Goal: Task Accomplishment & Management: Manage account settings

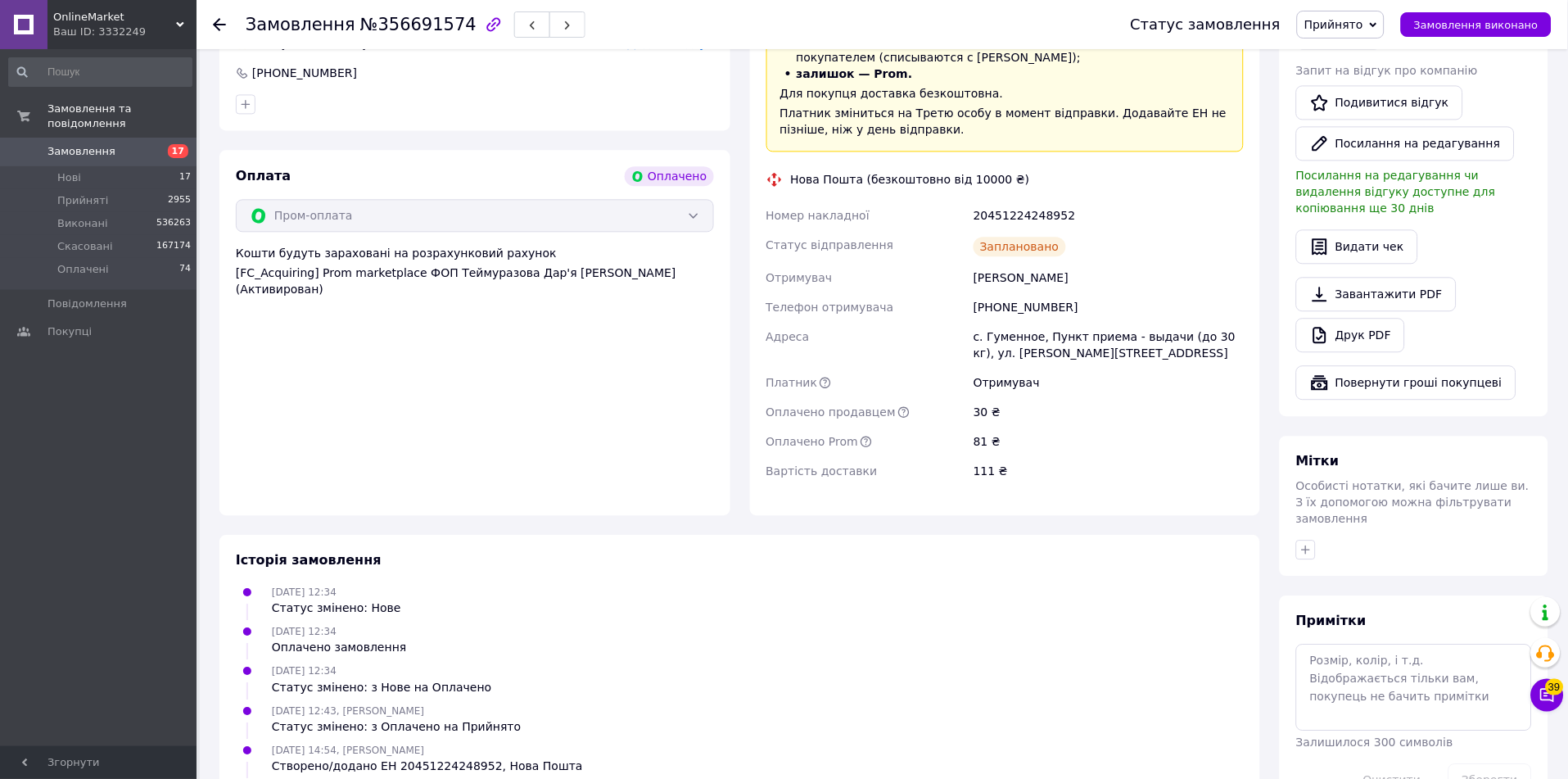
scroll to position [949, 0]
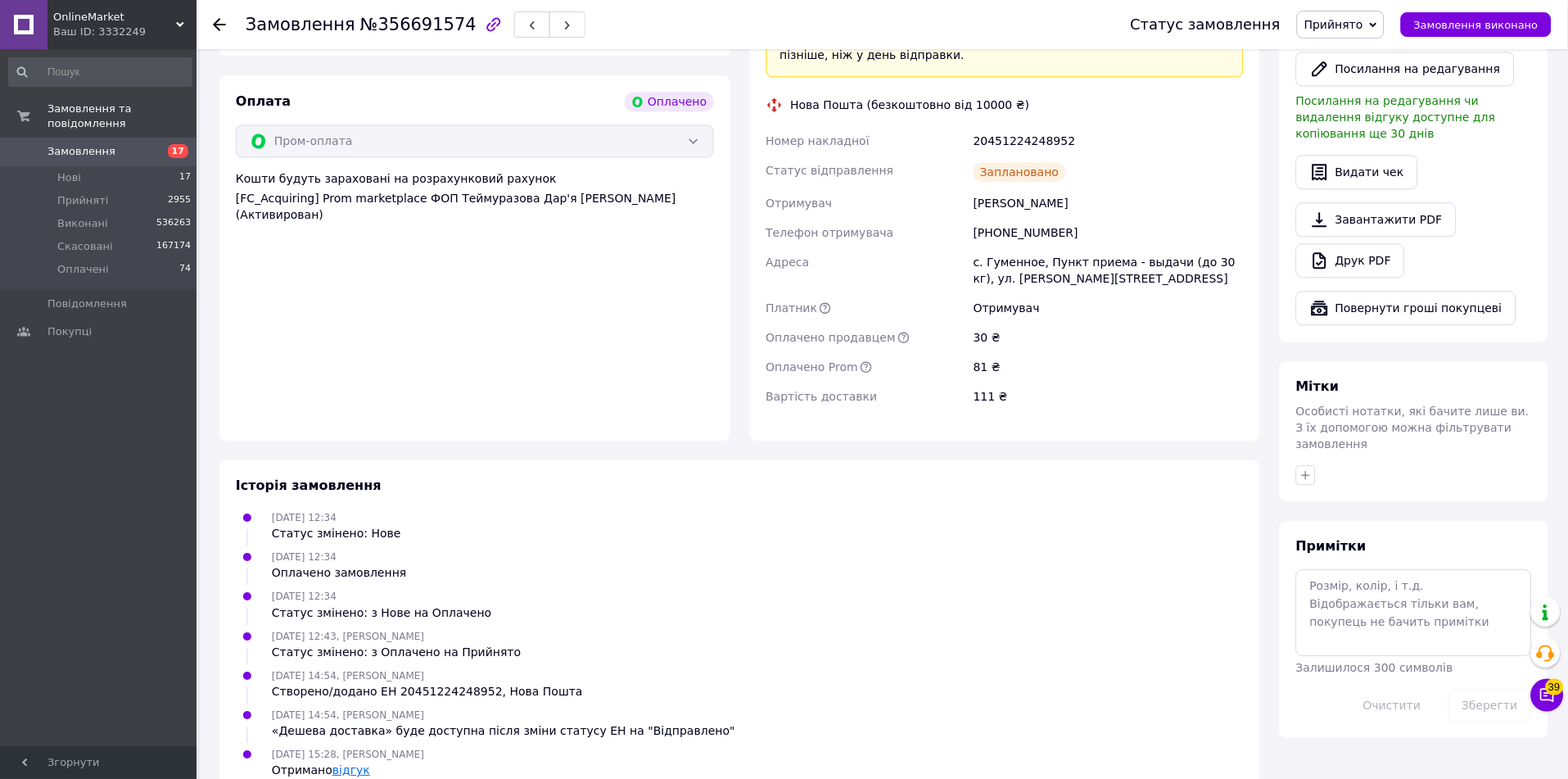
click at [333, 763] on link "відгук" at bounding box center [352, 770] width 38 height 13
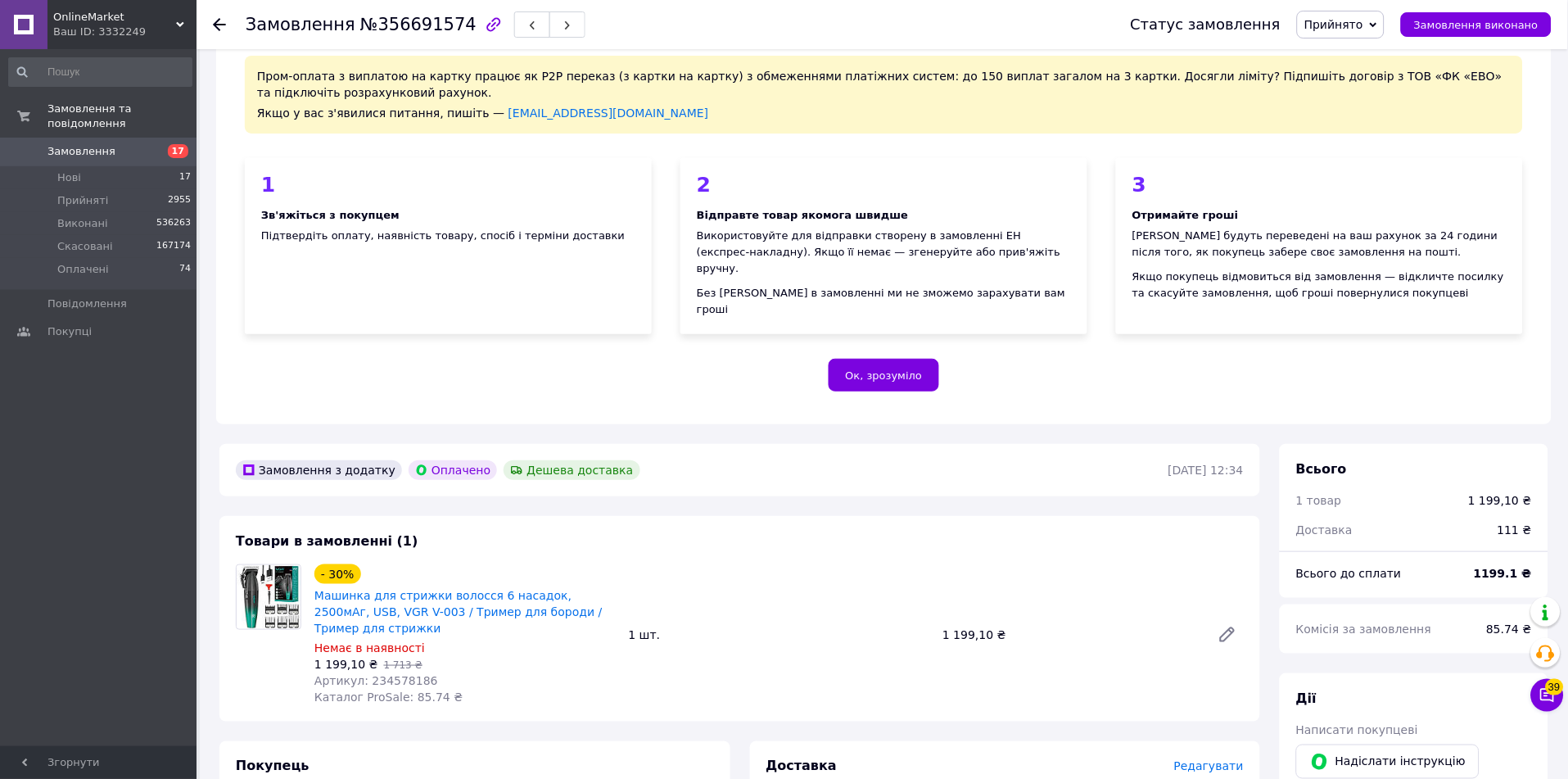
scroll to position [181, 0]
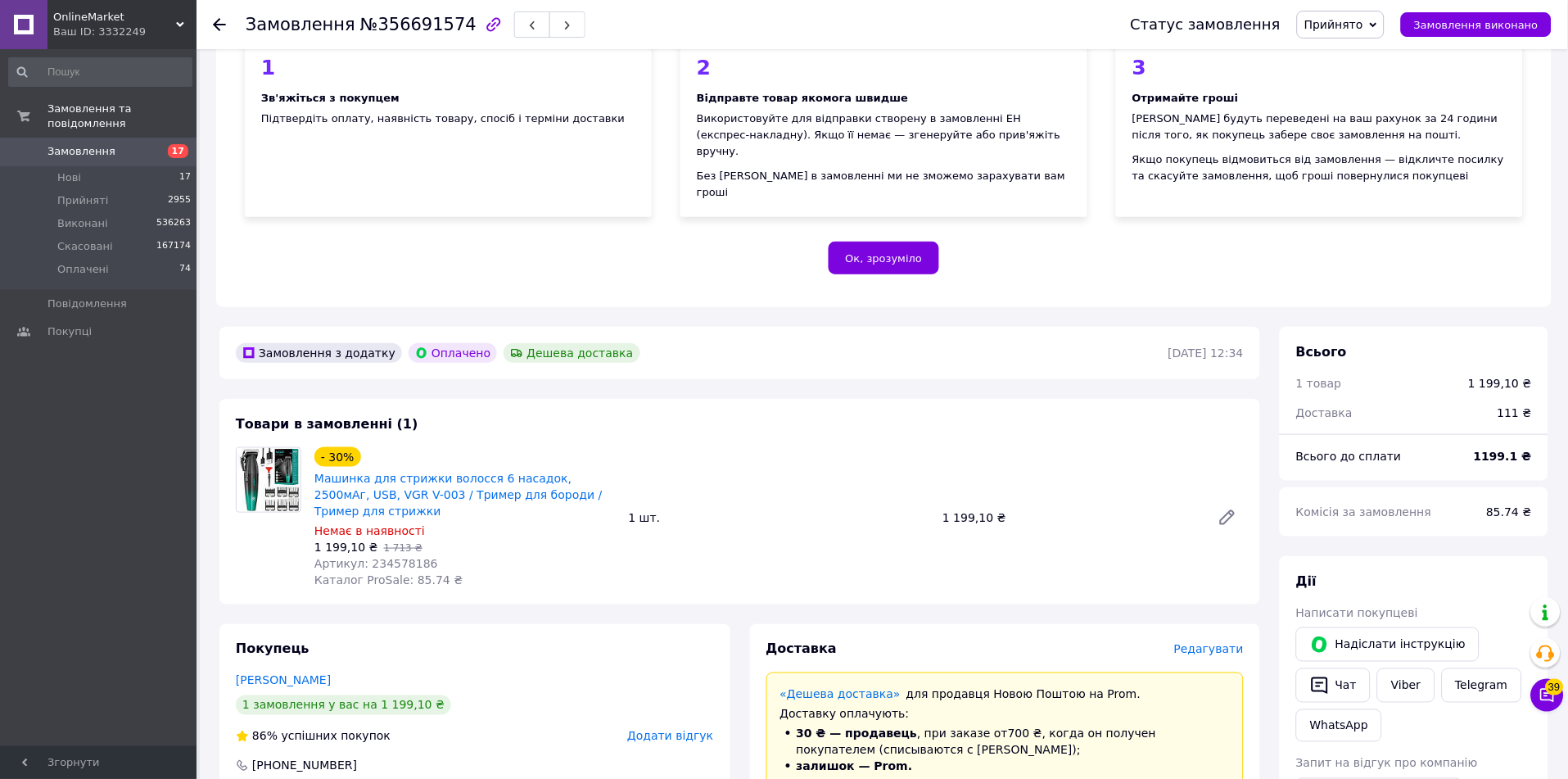
click at [250, 658] on div "Покупець Жорж Олег 1 замовлення у вас на 1 199,10 ₴ 86% успішних покупок Додати…" at bounding box center [475, 723] width 511 height 199
click at [267, 674] on link "Жорж Олег" at bounding box center [283, 680] width 95 height 13
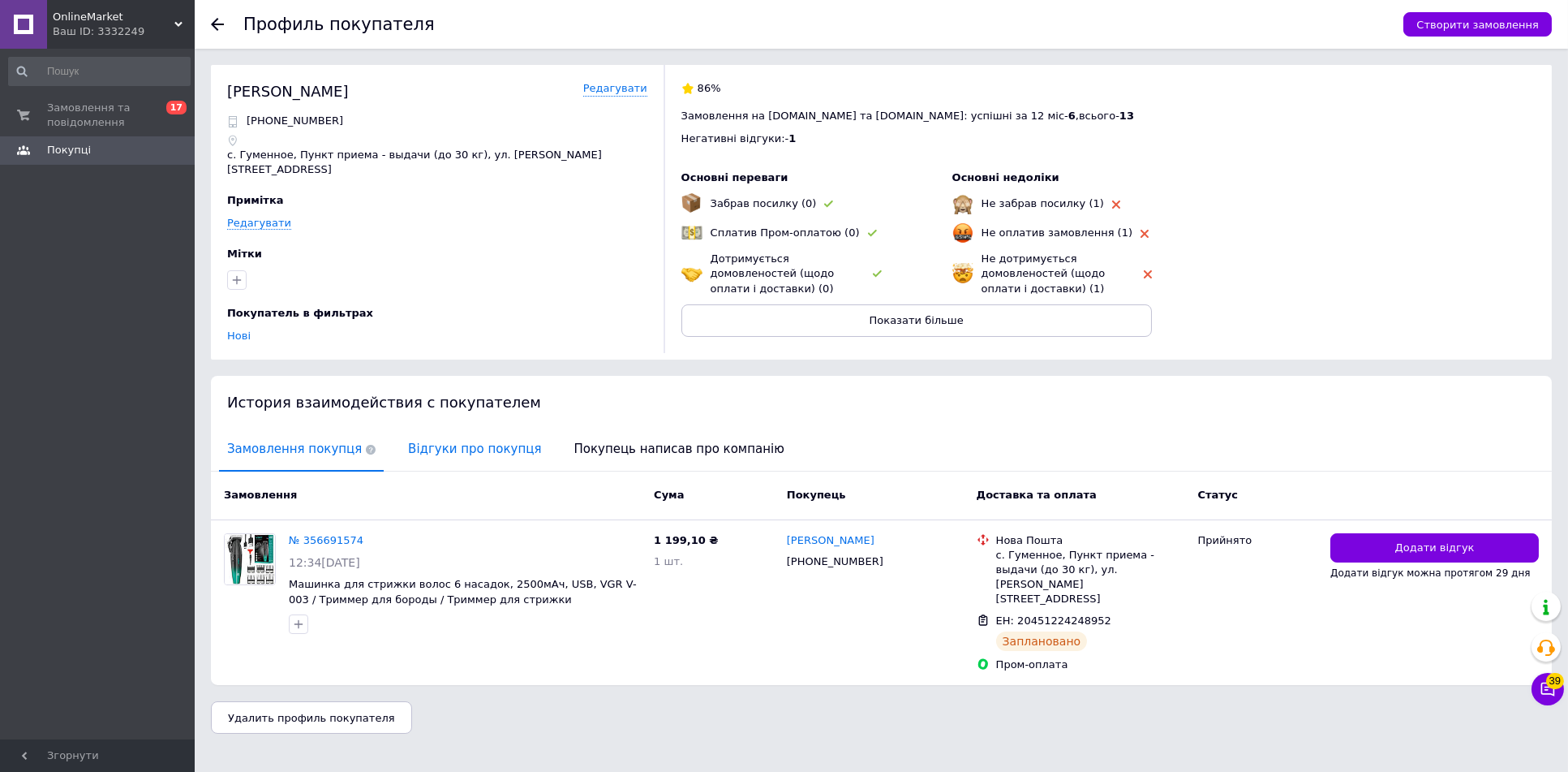
click at [457, 431] on span "Відгуки про покупця" at bounding box center [474, 449] width 150 height 41
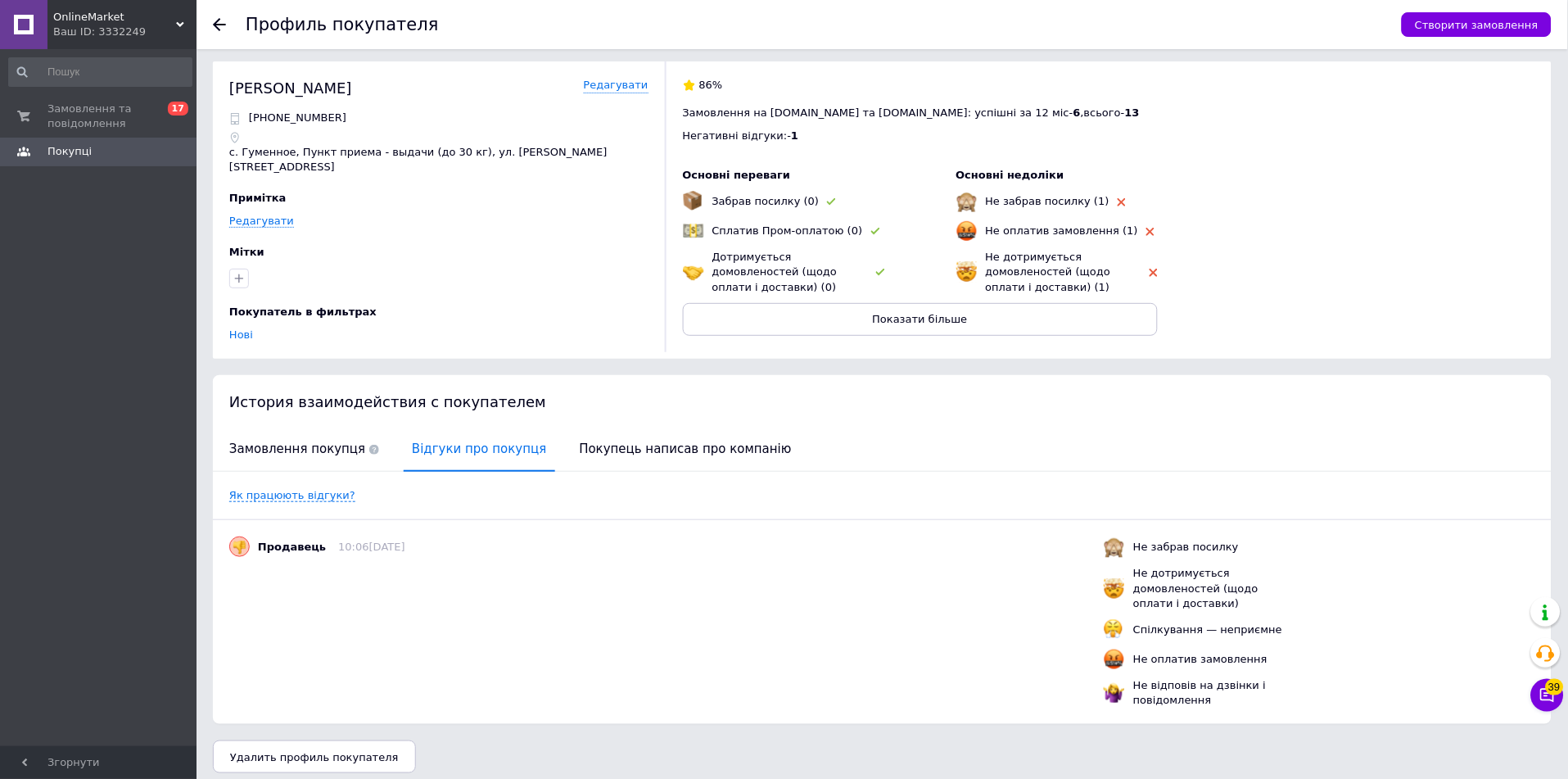
scroll to position [7, 0]
click at [304, 435] on span "Замовлення покупця" at bounding box center [304, 446] width 166 height 42
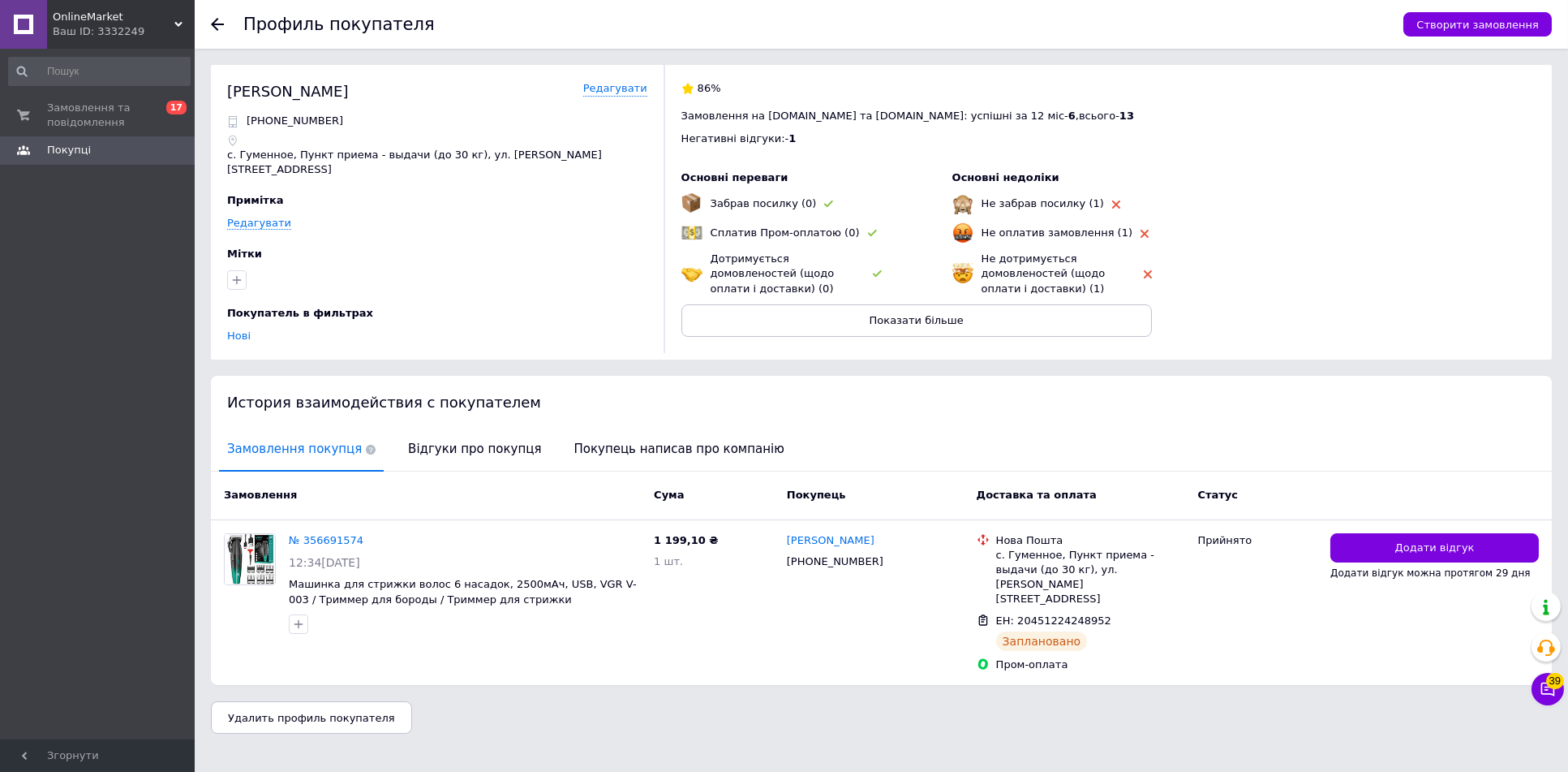
click at [701, 415] on div "История взаимодействия с покупателем" at bounding box center [881, 402] width 1341 height 53
click at [682, 436] on span "Покупець написав про компанію" at bounding box center [680, 449] width 226 height 41
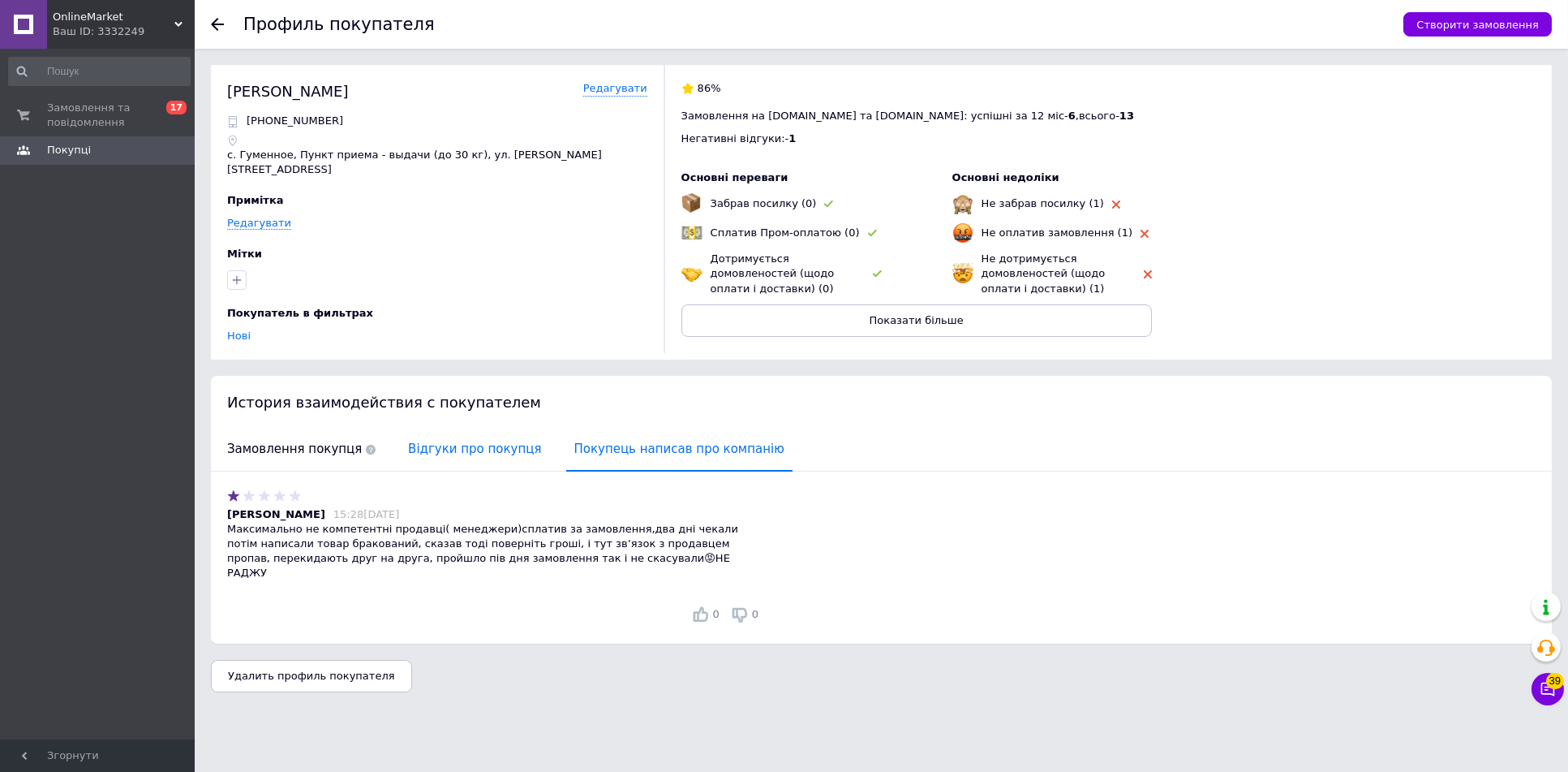
click at [409, 450] on span "Відгуки про покупця" at bounding box center [474, 449] width 150 height 41
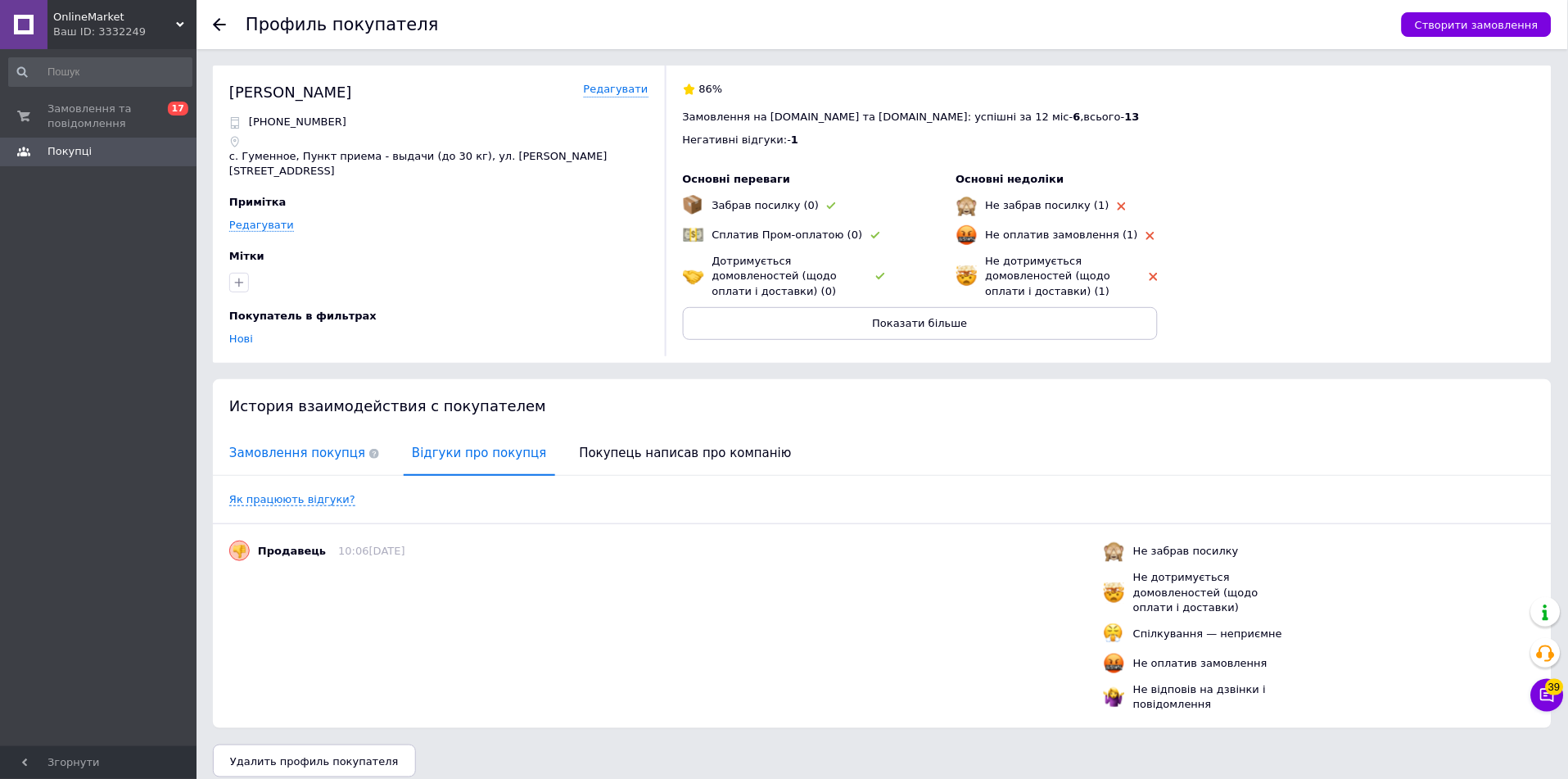
click at [332, 439] on span "Замовлення покупця" at bounding box center [304, 453] width 166 height 42
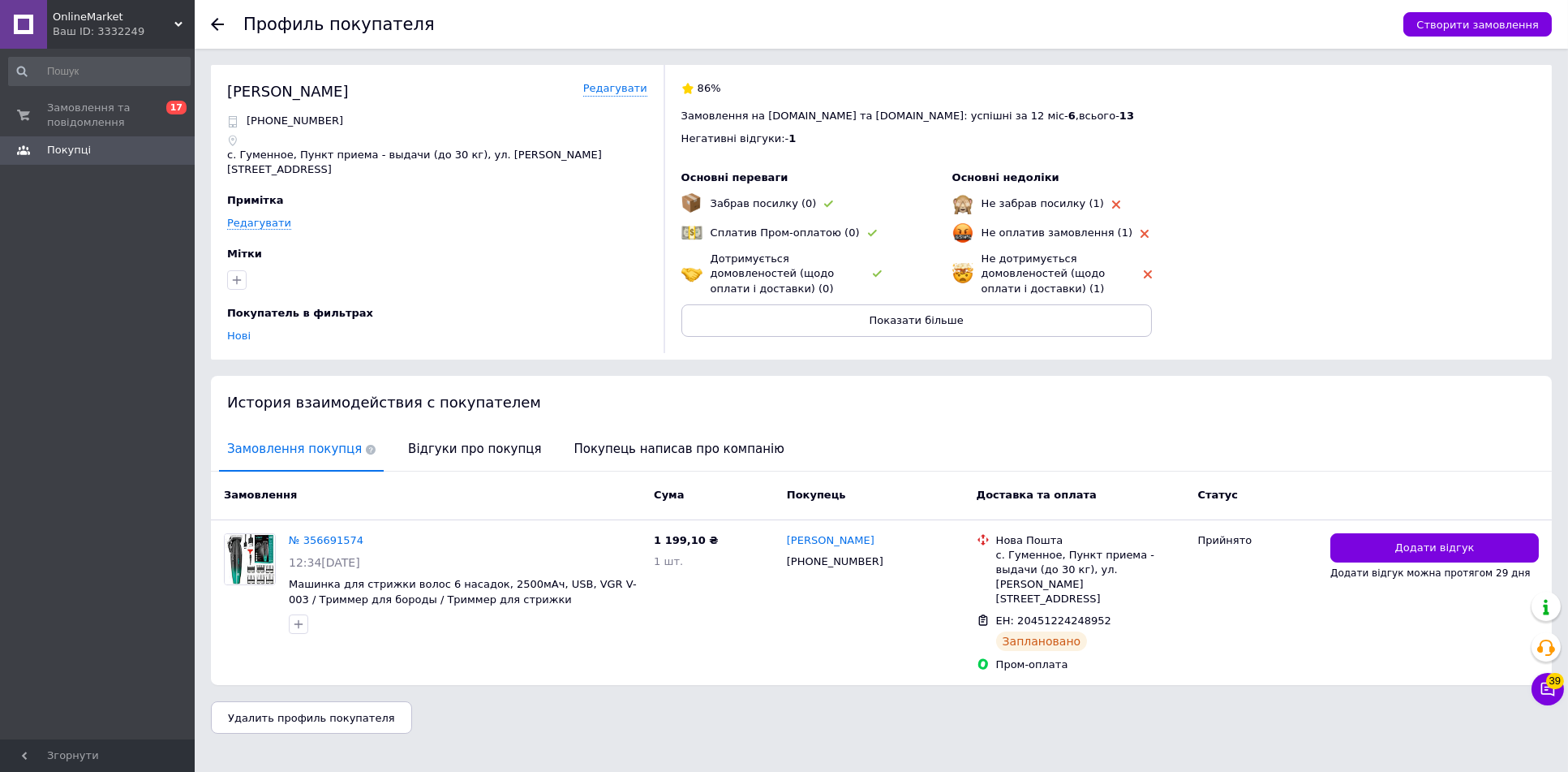
click at [219, 27] on icon at bounding box center [217, 24] width 13 height 13
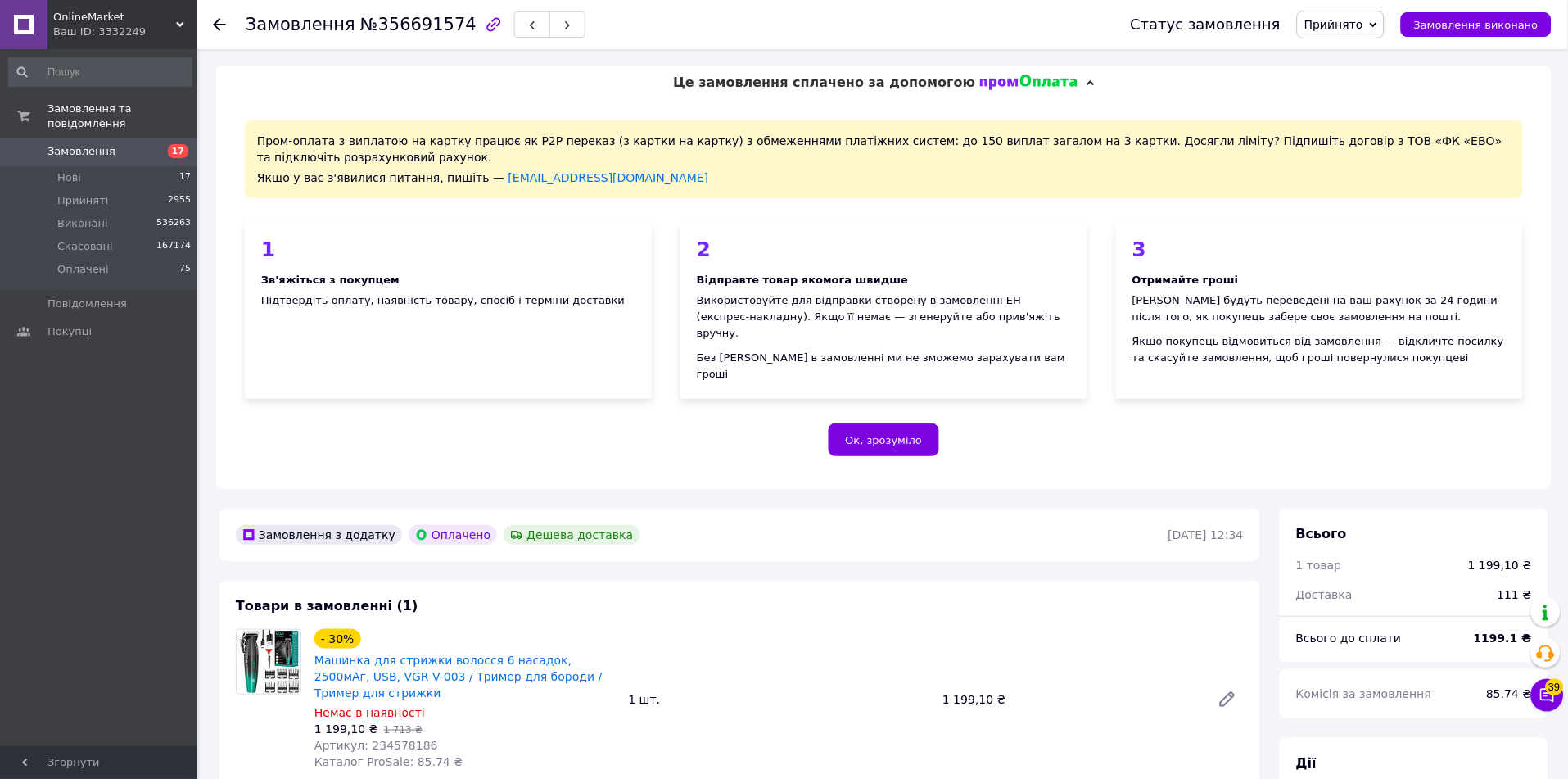
click at [107, 27] on div "Ваш ID: 3332249" at bounding box center [124, 32] width 143 height 15
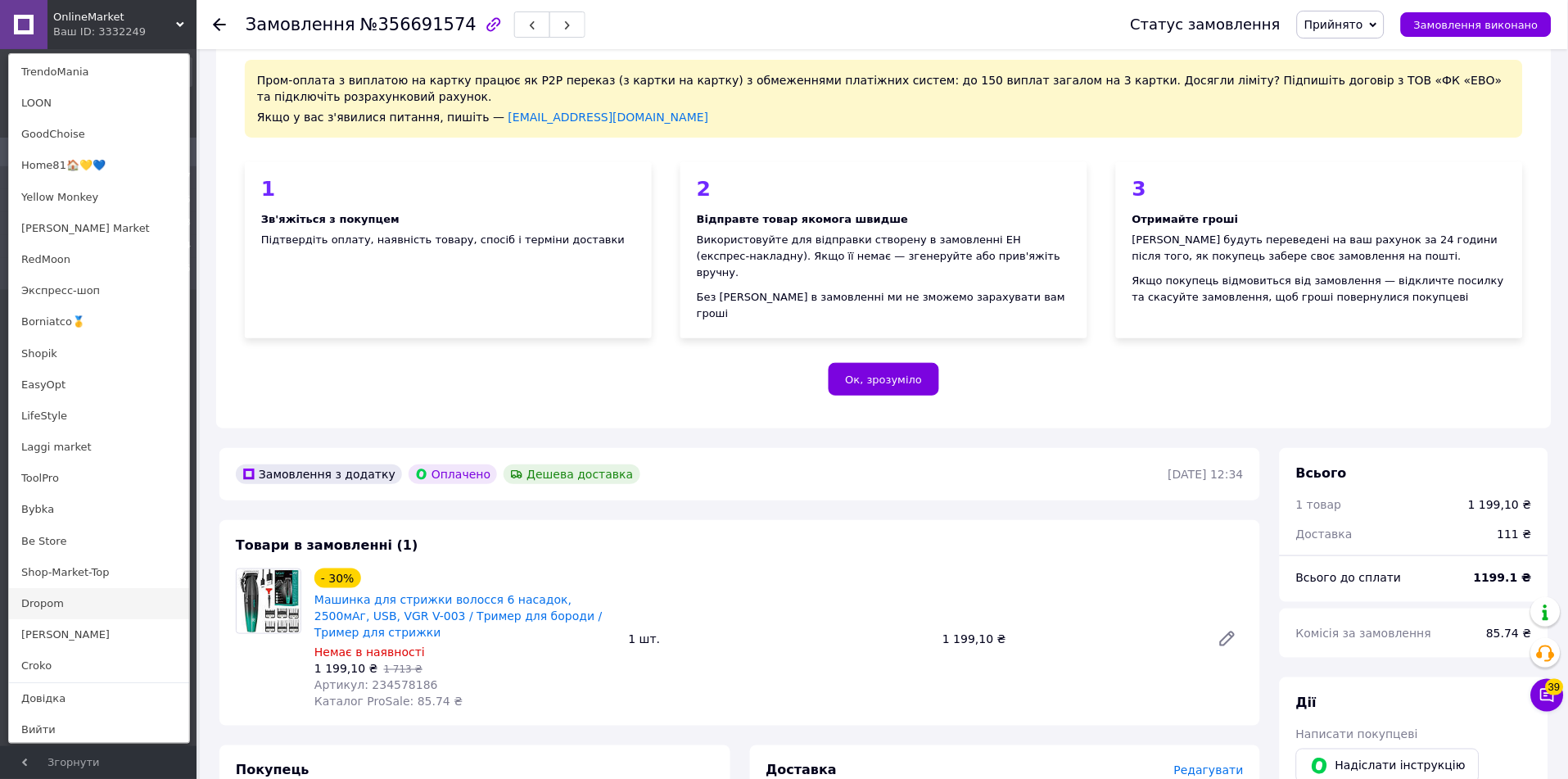
scroll to position [364, 0]
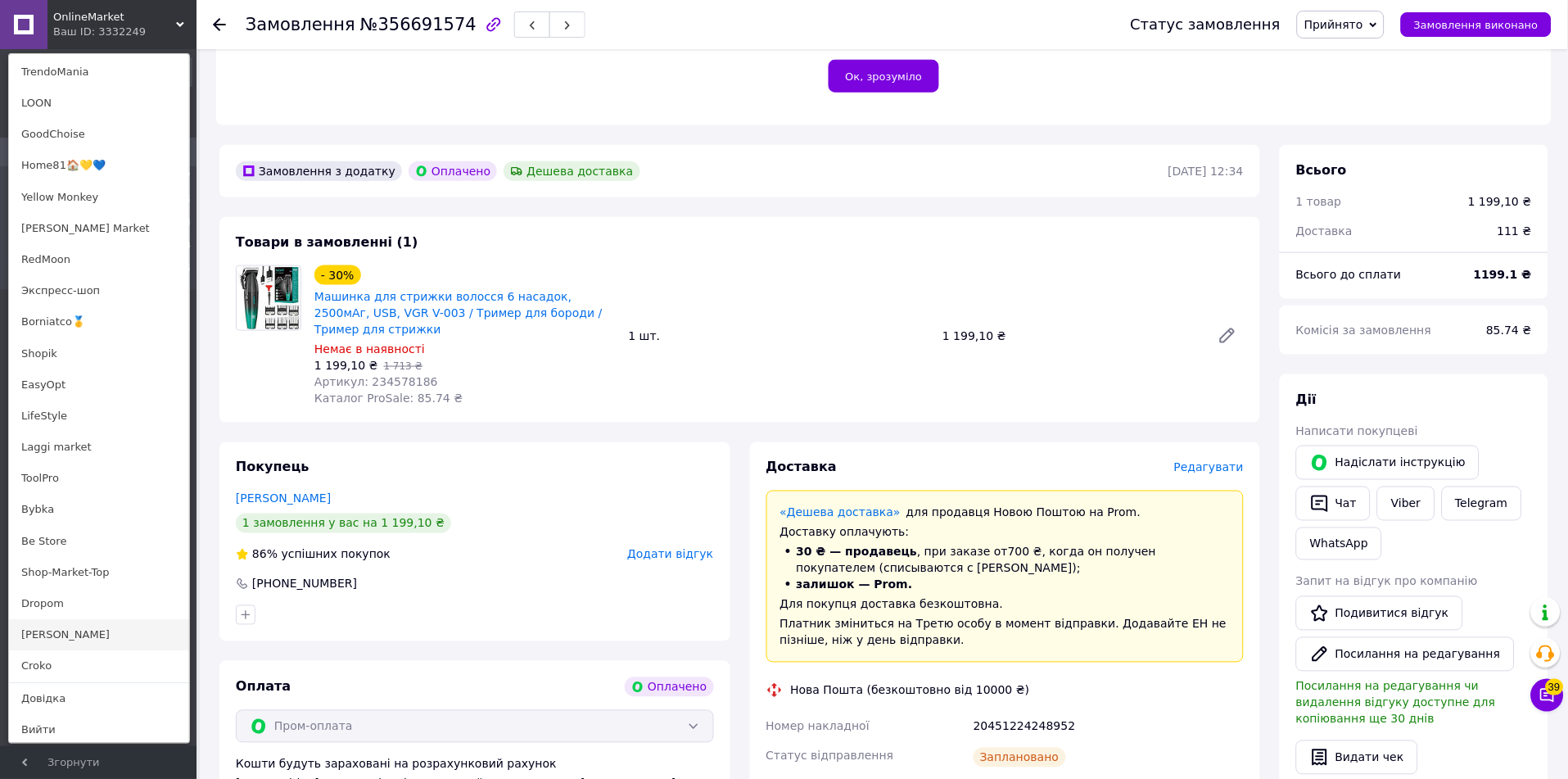
click at [62, 631] on link "[PERSON_NAME]" at bounding box center [99, 635] width 181 height 31
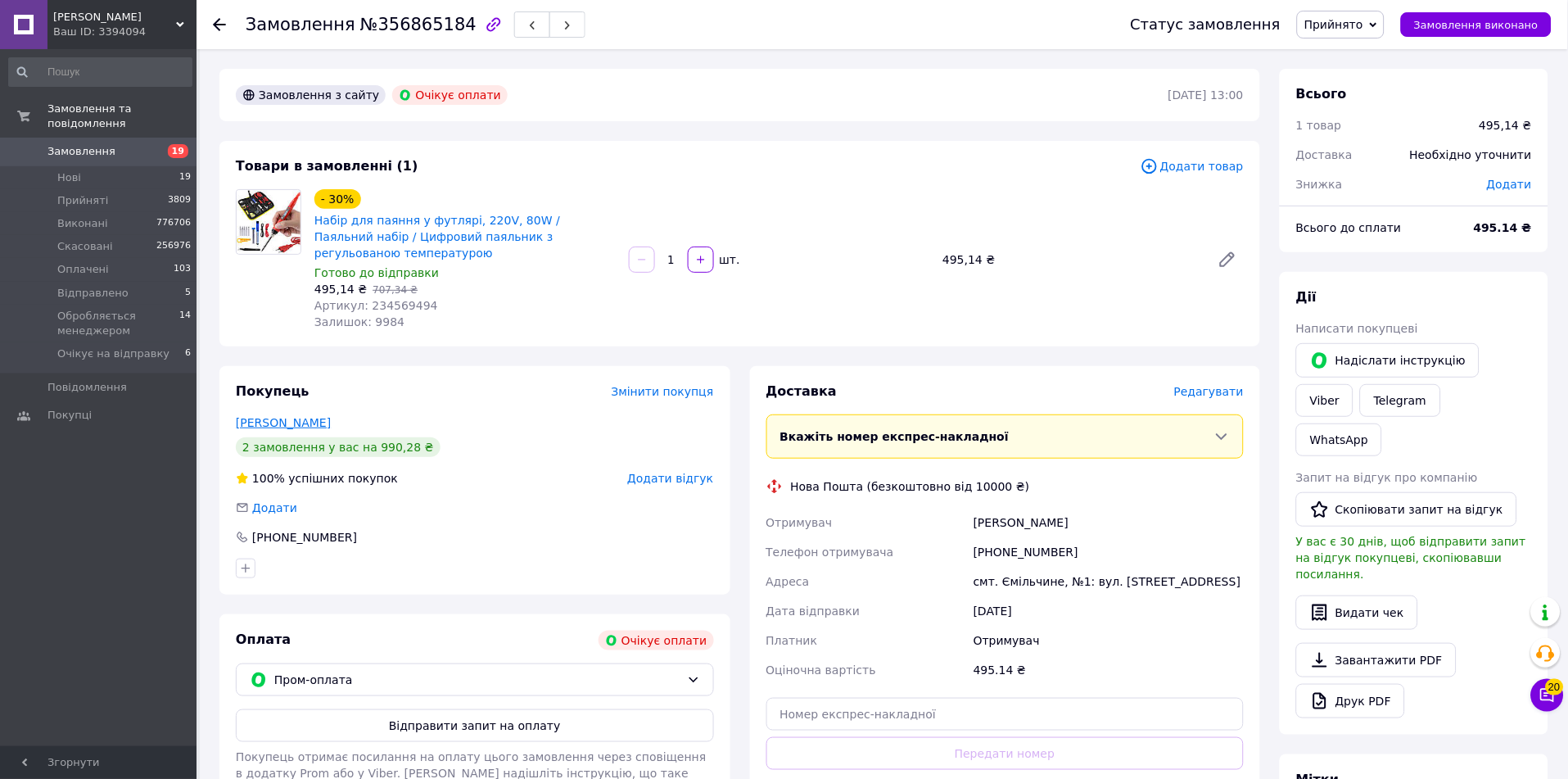
click at [305, 416] on link "Мовчан Віталій" at bounding box center [283, 423] width 95 height 13
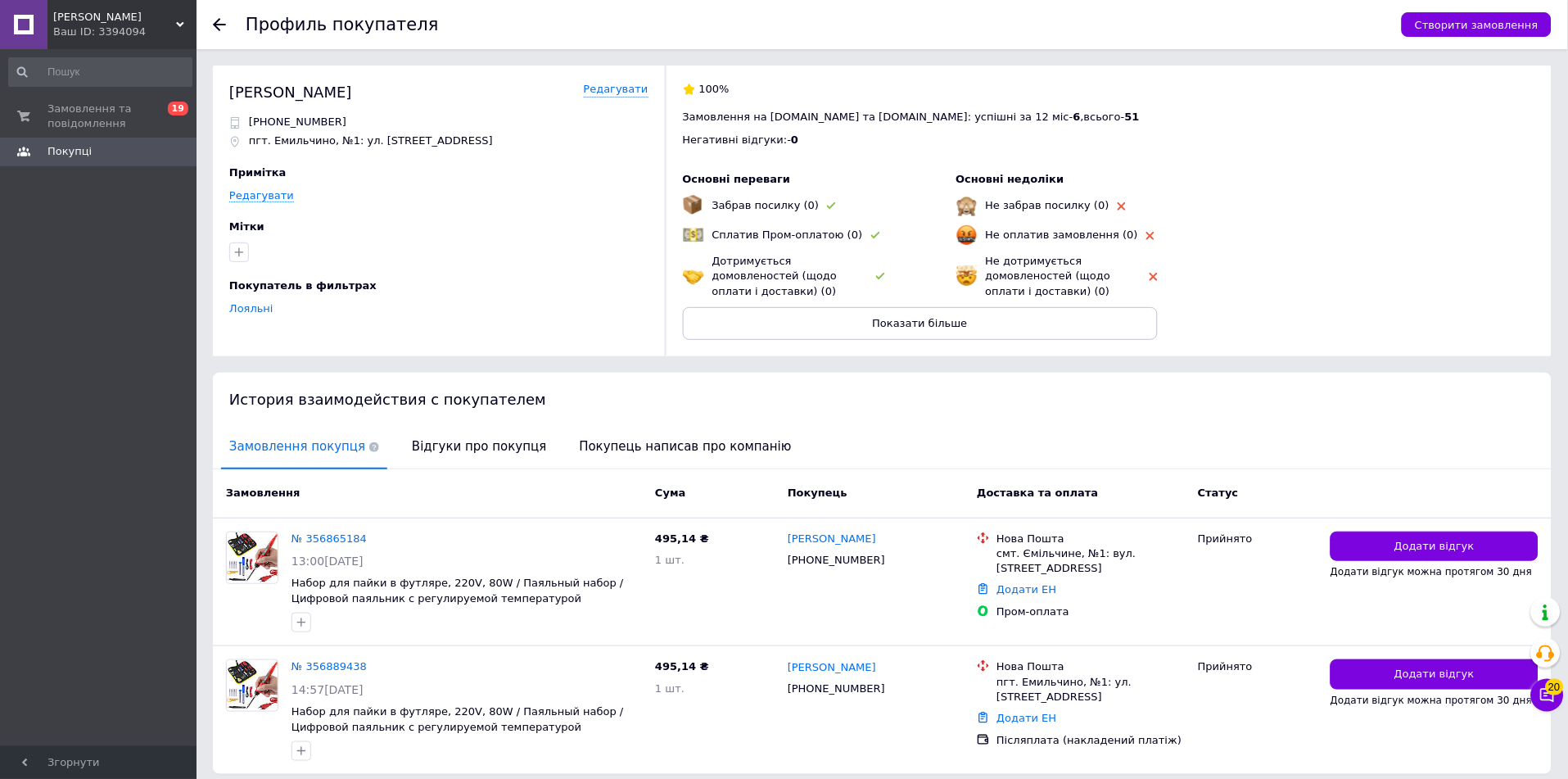
click at [69, 33] on div "Ваш ID: 3394094" at bounding box center [124, 32] width 143 height 15
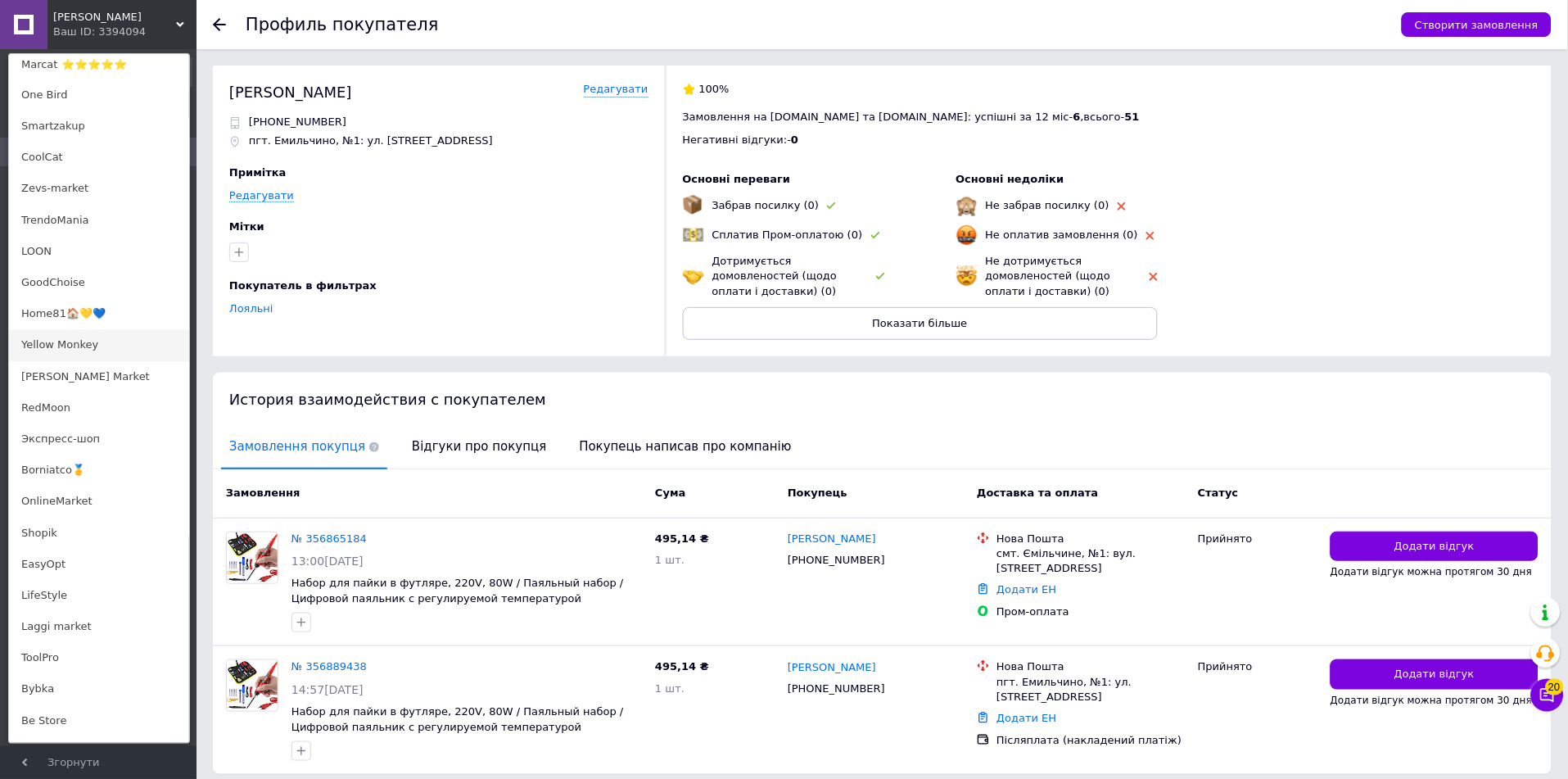
scroll to position [737, 0]
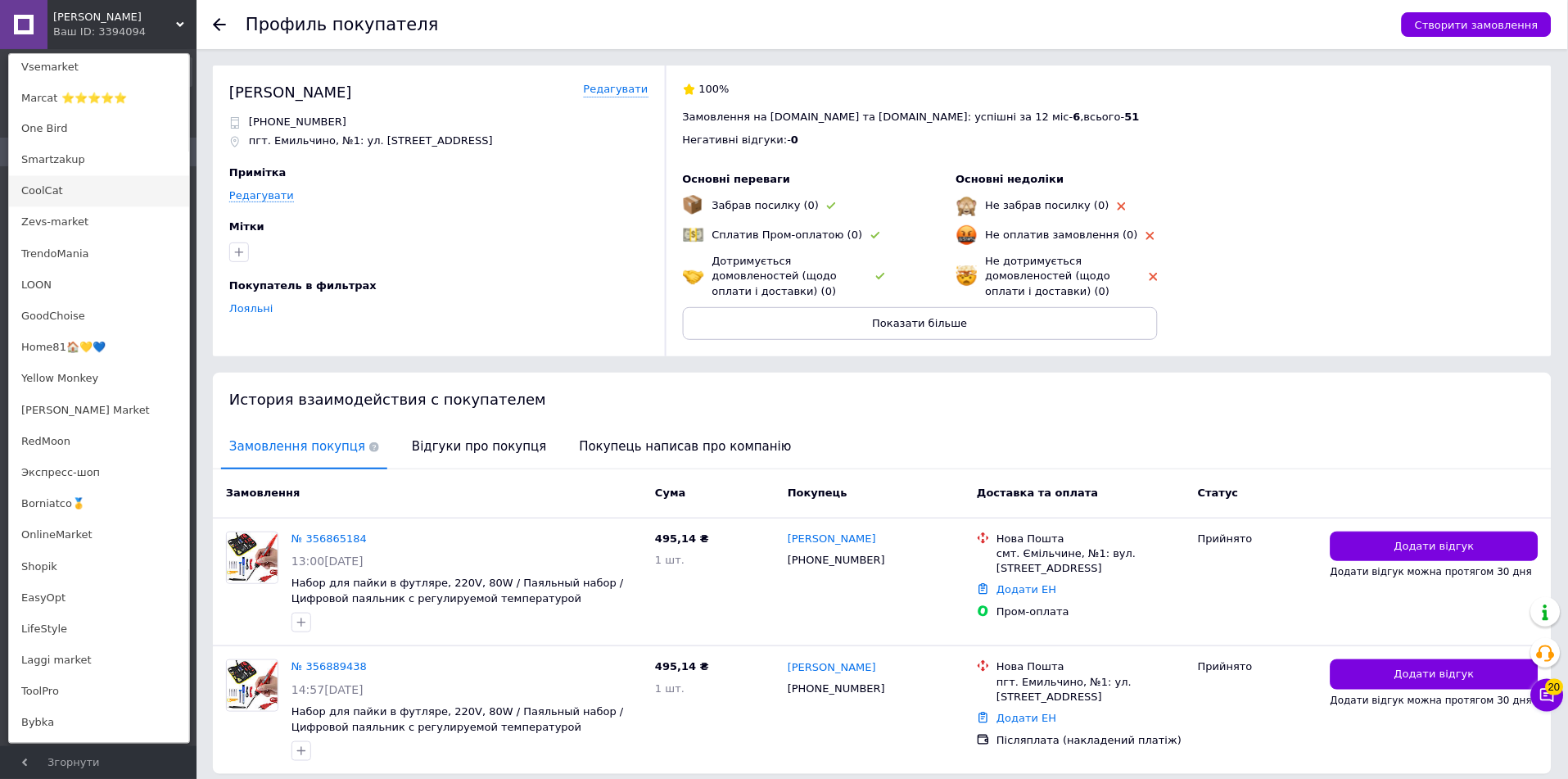
click at [80, 187] on link "CoolCat" at bounding box center [99, 191] width 181 height 31
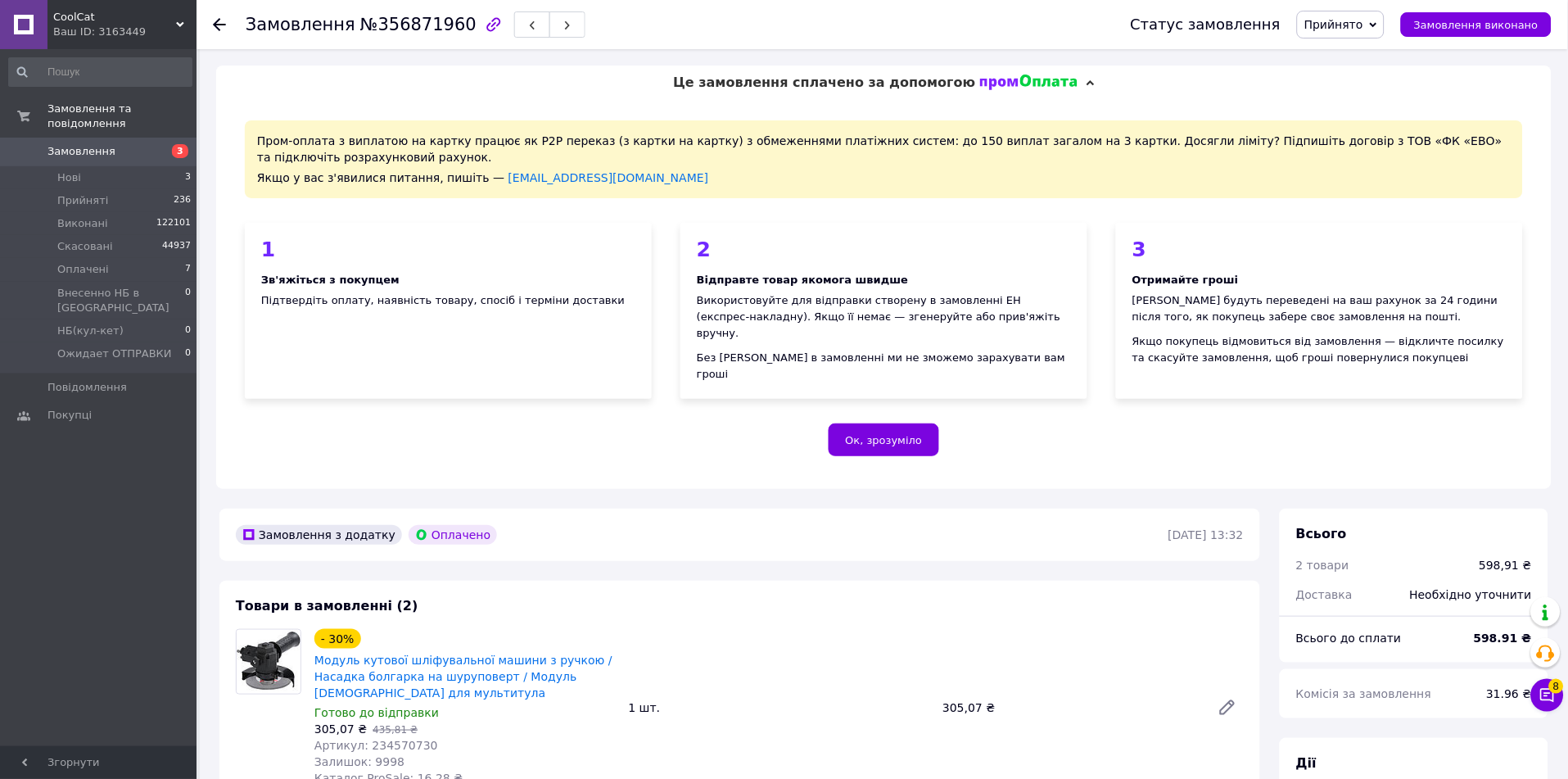
click at [120, 33] on div "Ваш ID: 3163449" at bounding box center [124, 32] width 143 height 15
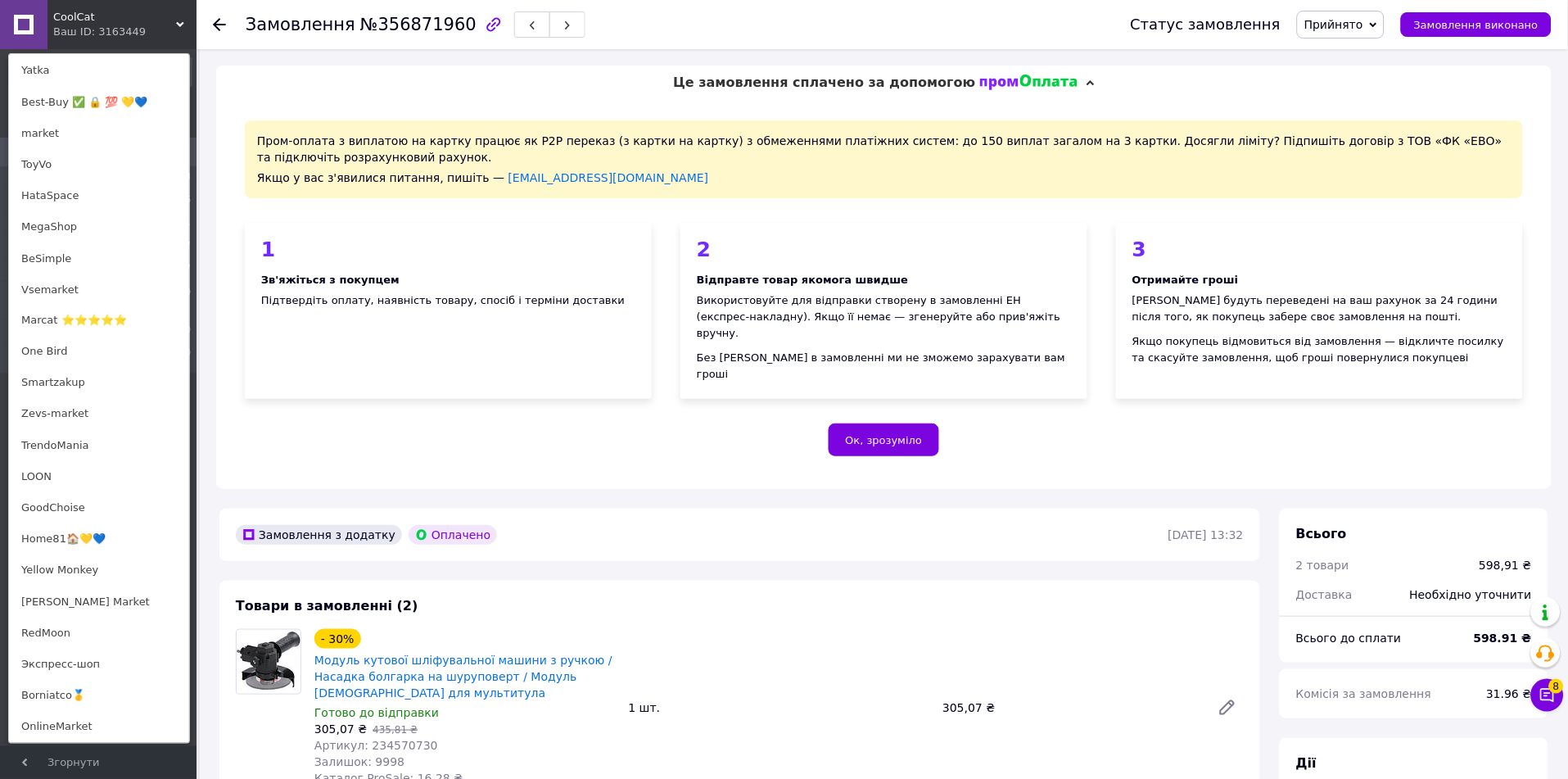
scroll to position [951, 0]
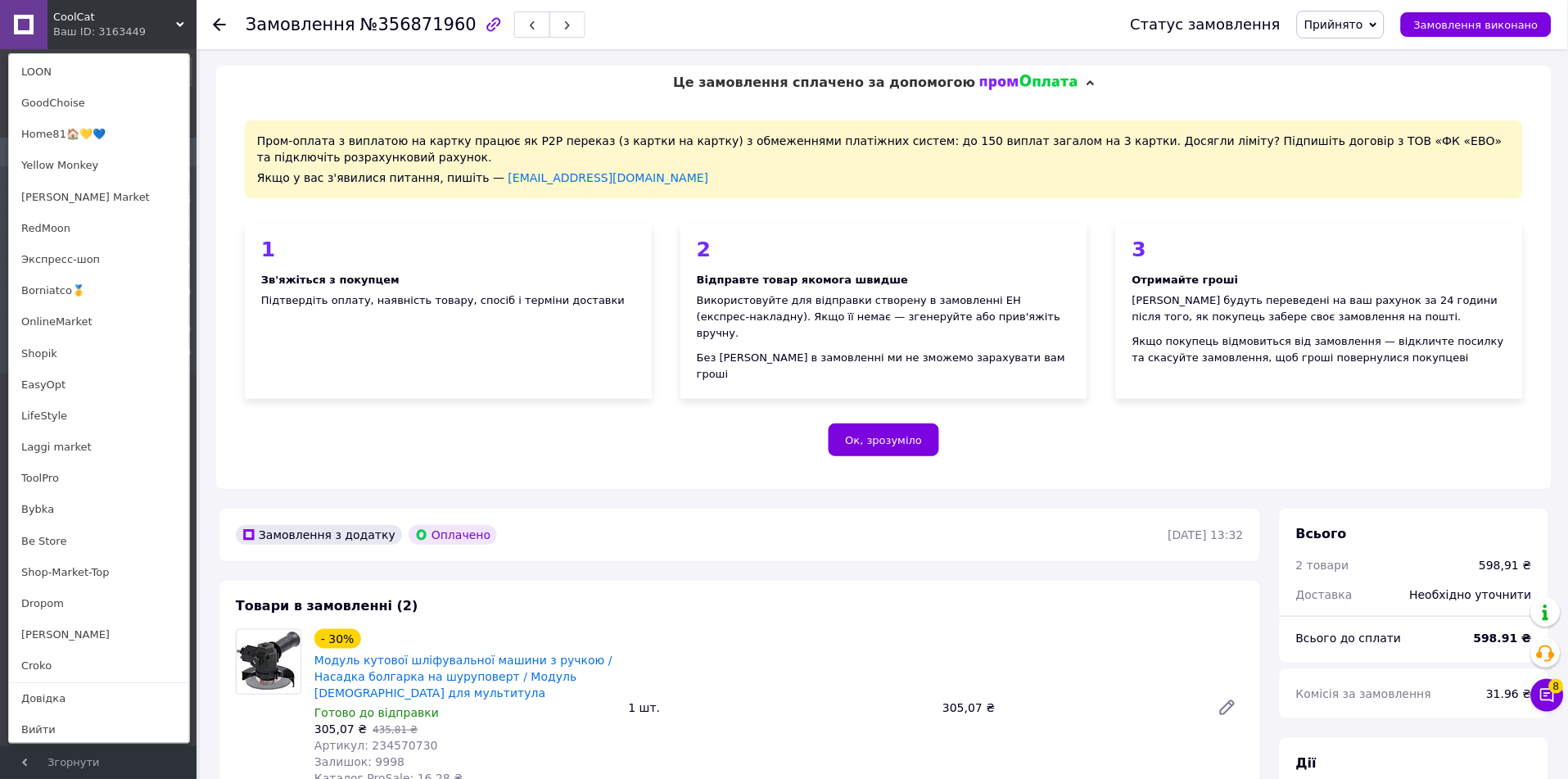
click at [62, 326] on link "OnlineMarket" at bounding box center [99, 321] width 181 height 31
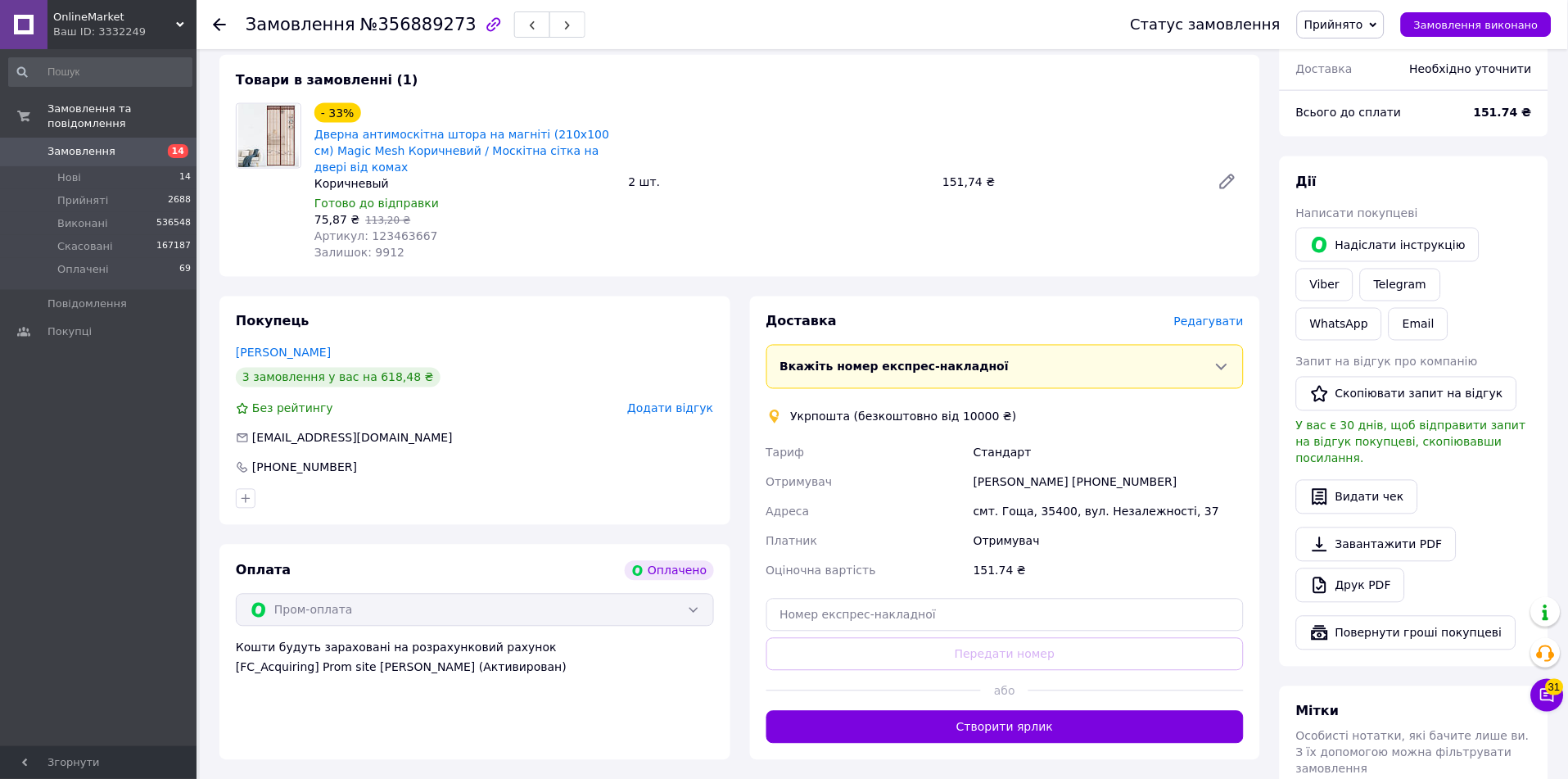
scroll to position [743, 0]
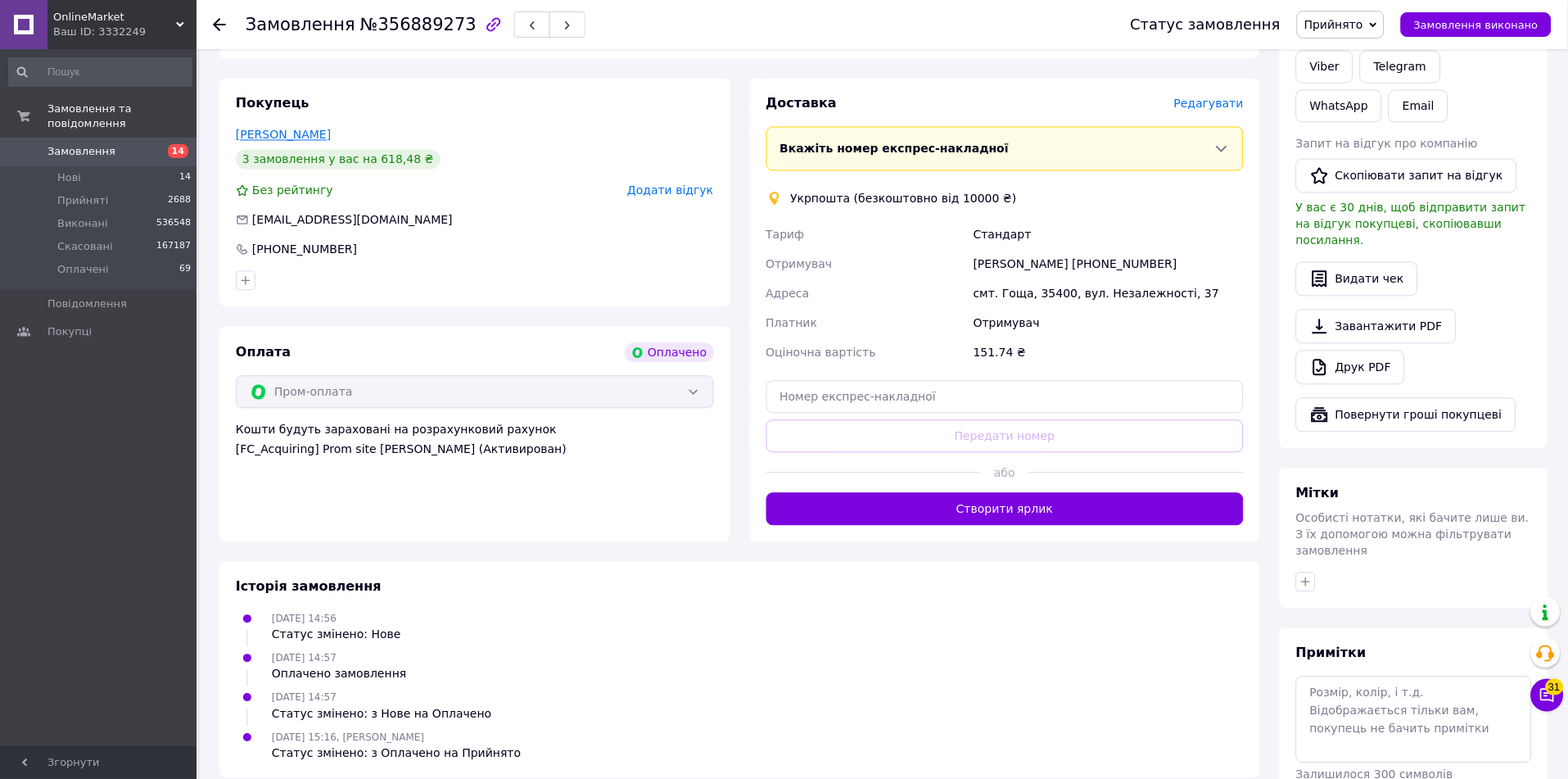
click at [296, 128] on link "[PERSON_NAME]" at bounding box center [283, 135] width 95 height 13
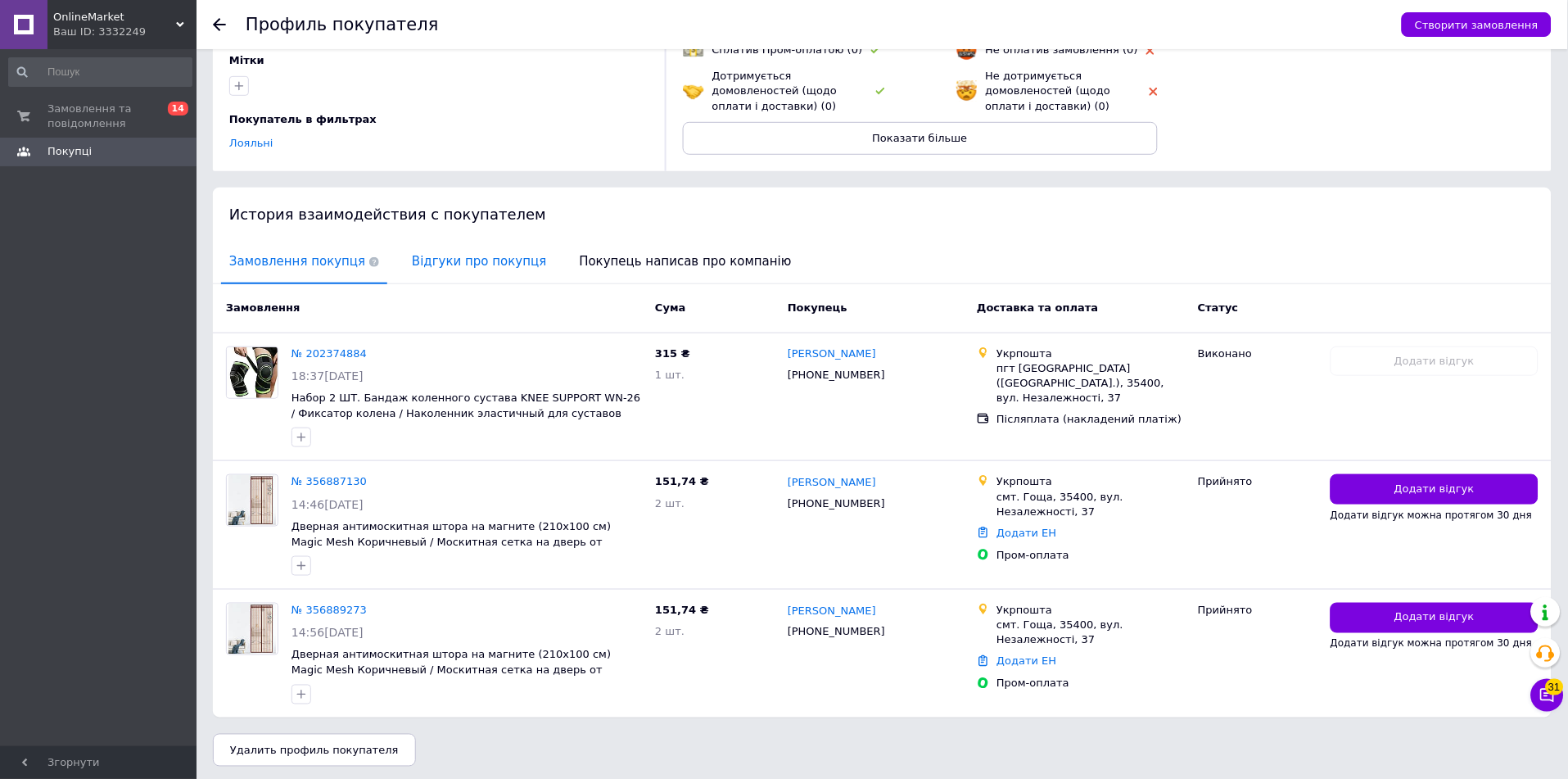
scroll to position [186, 0]
